Goal: Task Accomplishment & Management: Complete application form

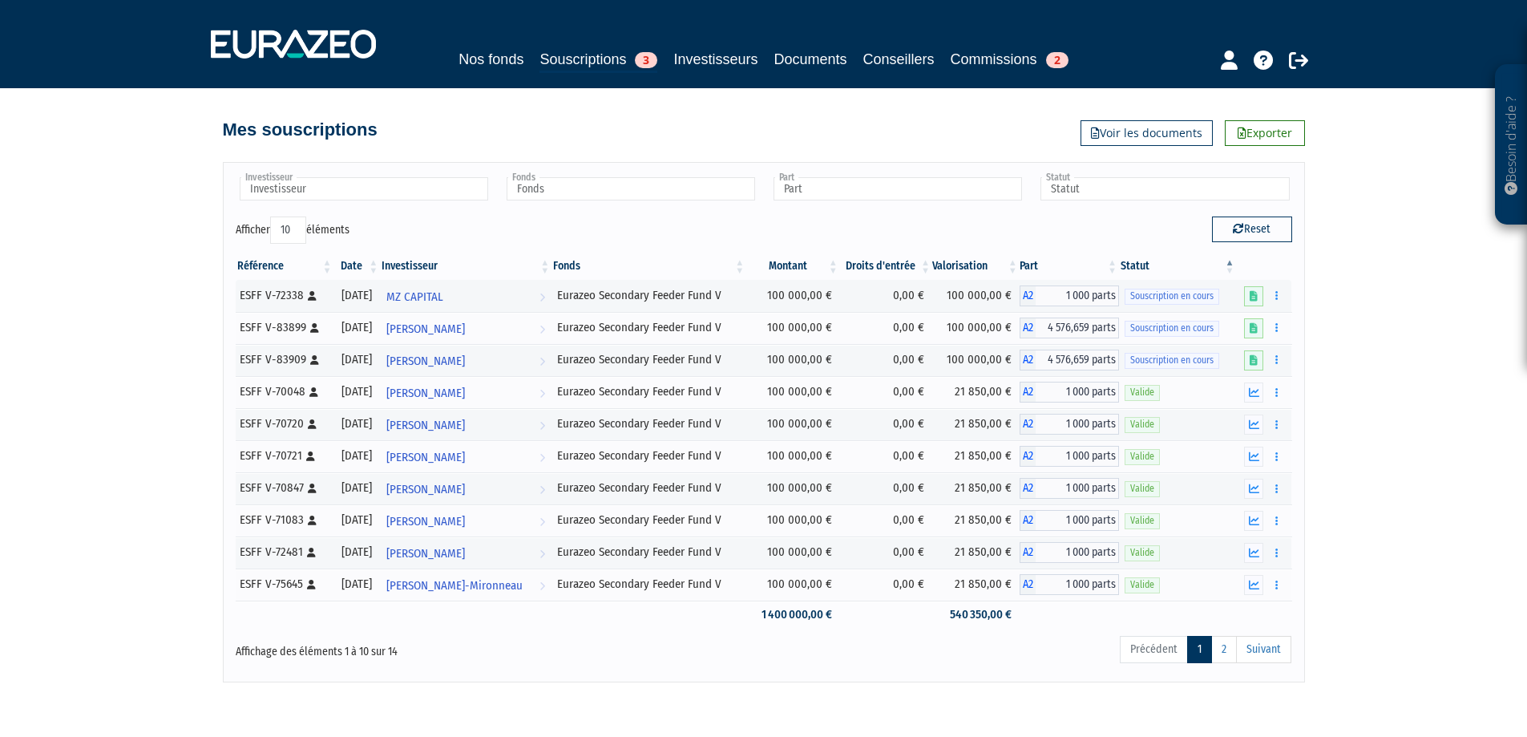
click at [275, 41] on img at bounding box center [293, 44] width 165 height 29
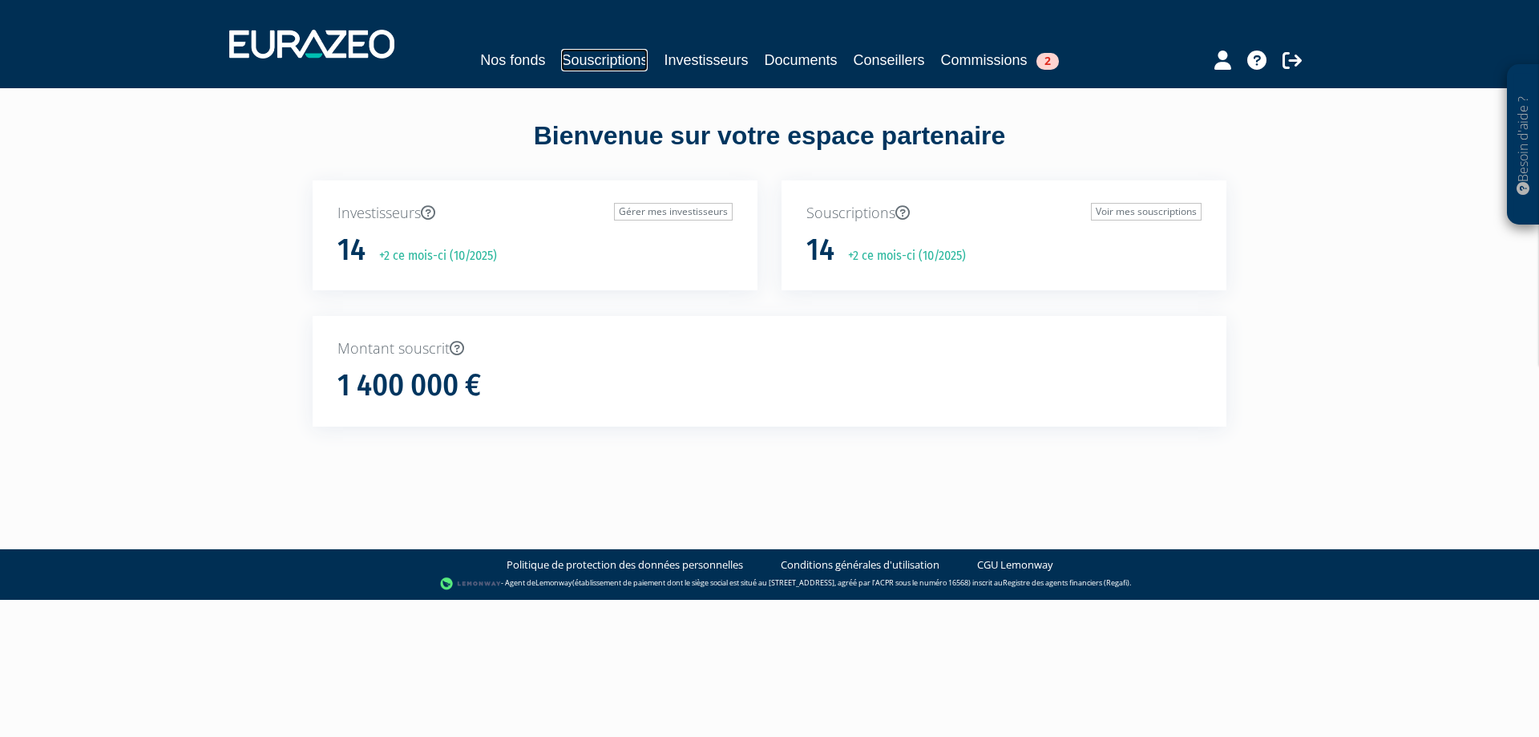
click at [616, 68] on link "Souscriptions" at bounding box center [604, 60] width 87 height 22
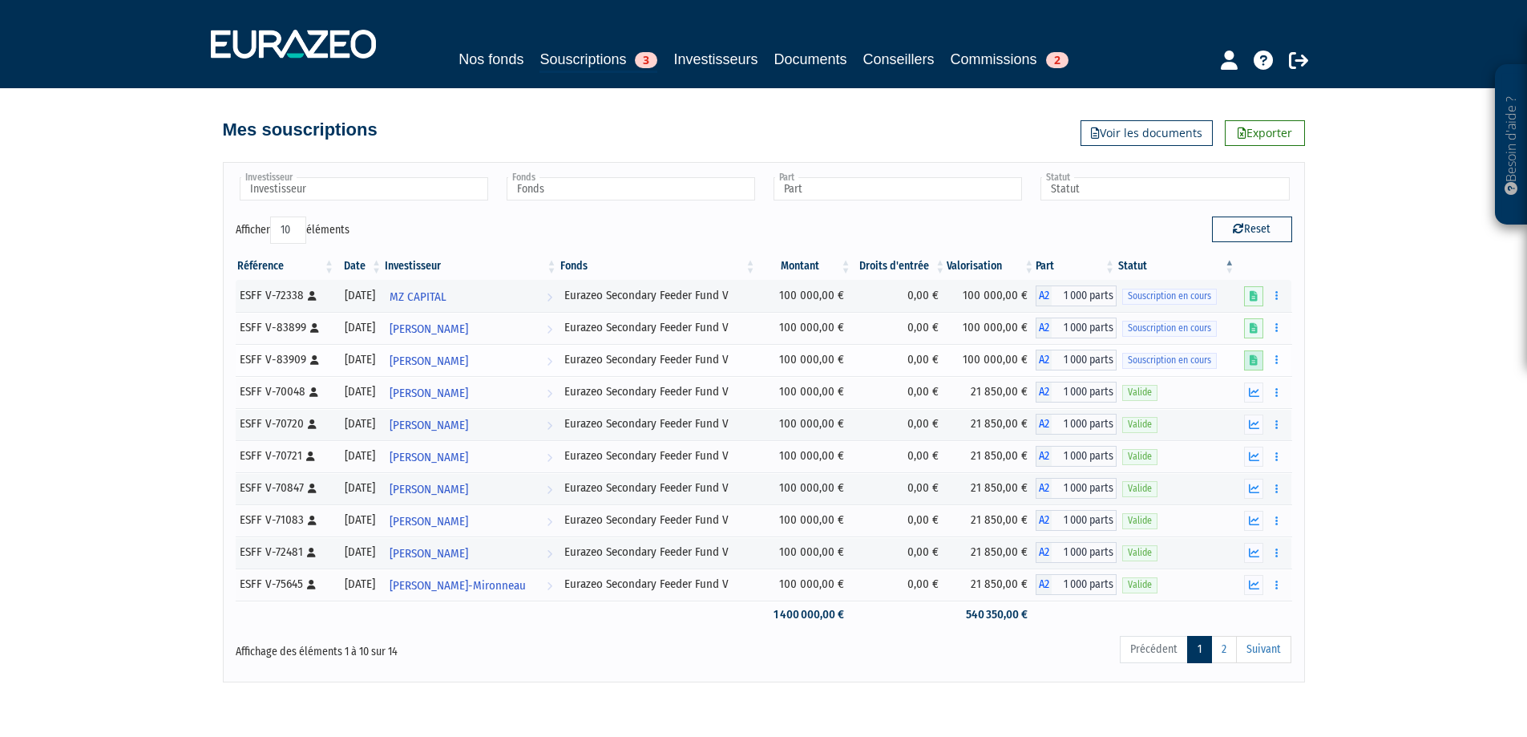
click at [1252, 361] on icon at bounding box center [1254, 360] width 8 height 10
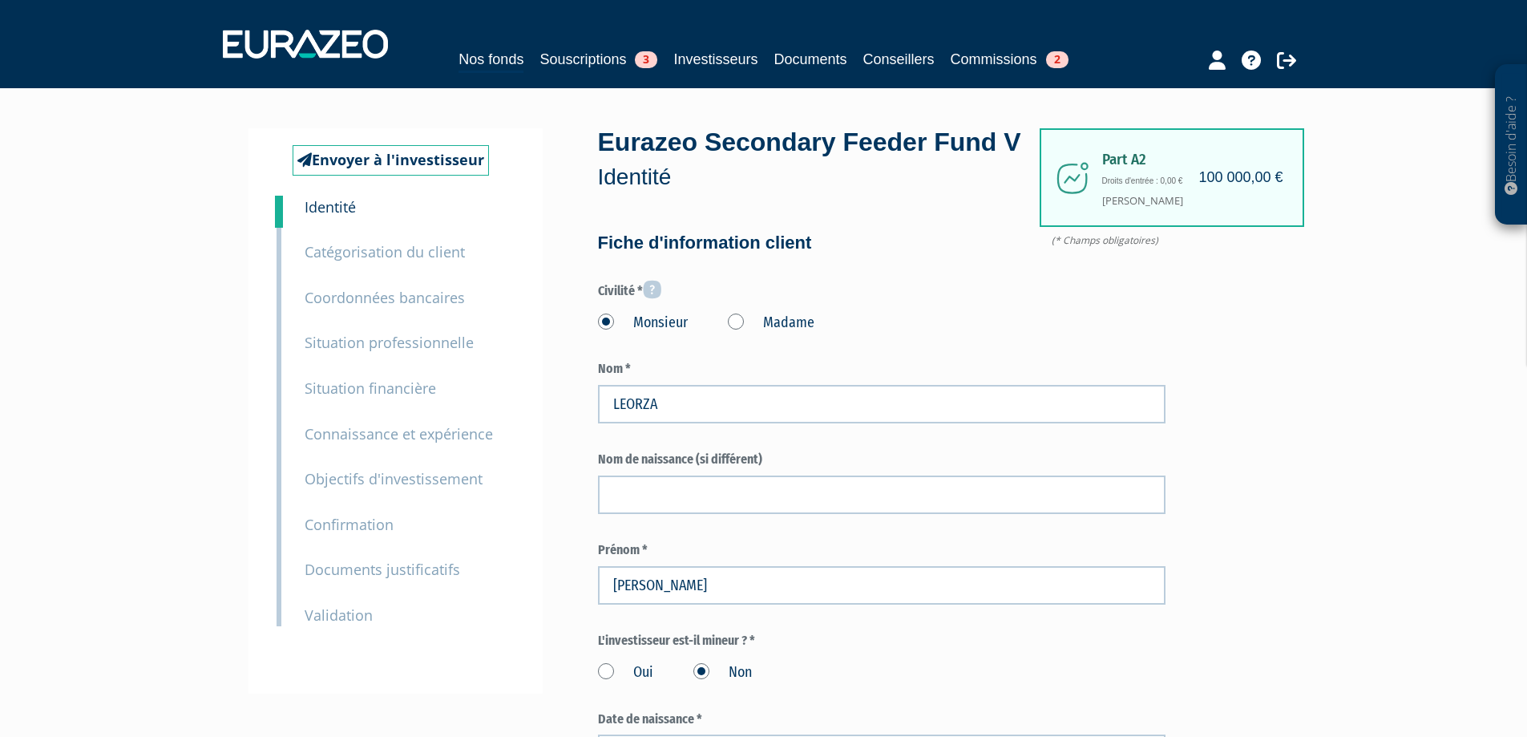
click at [346, 624] on p "Validation" at bounding box center [339, 615] width 68 height 23
click at [349, 618] on small "Validation" at bounding box center [339, 614] width 68 height 19
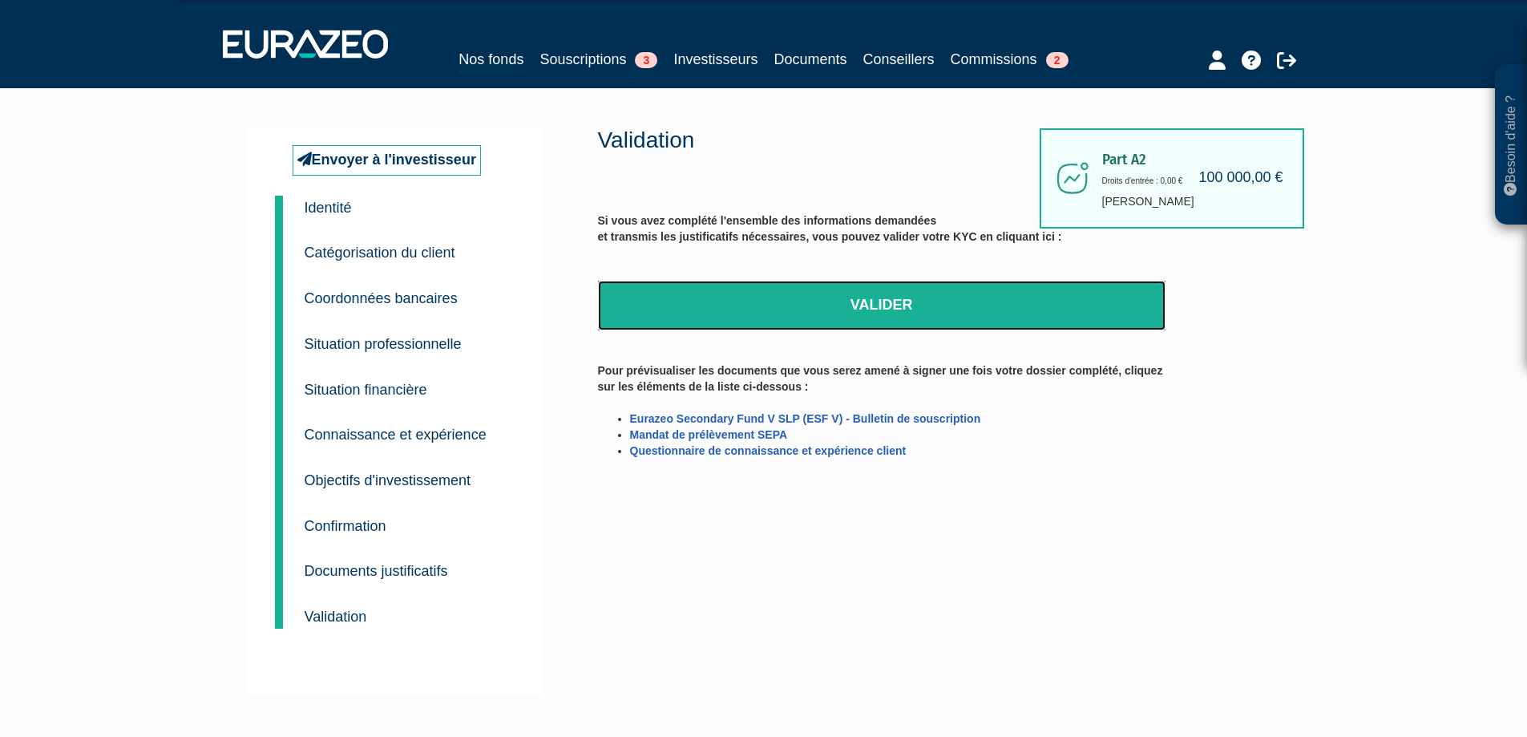
click at [849, 302] on link "Valider" at bounding box center [881, 306] width 567 height 50
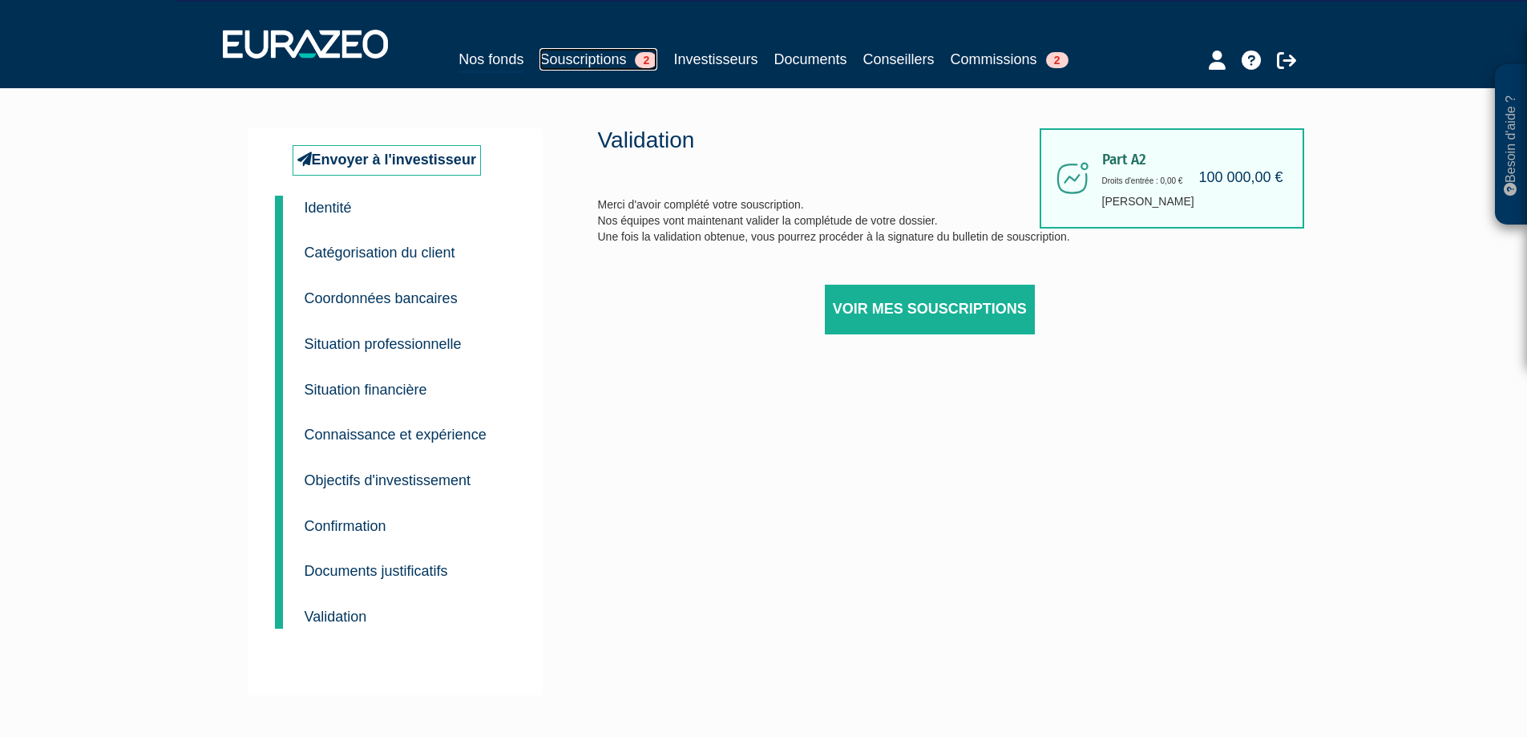
click at [560, 62] on link "Souscriptions 2" at bounding box center [598, 59] width 118 height 22
